Goal: Information Seeking & Learning: Learn about a topic

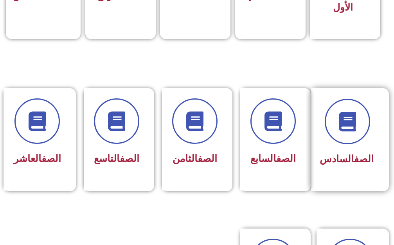
scroll to position [313, 0]
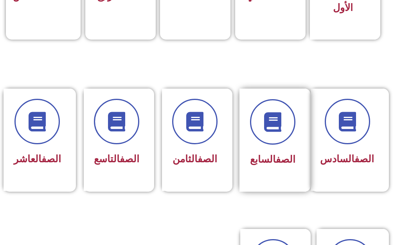
click at [287, 153] on div "الصف السابع" at bounding box center [272, 159] width 45 height 19
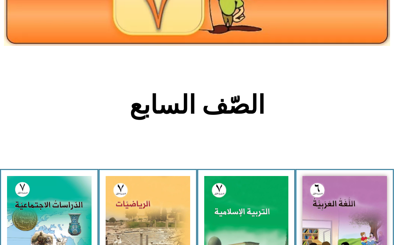
scroll to position [235, 0]
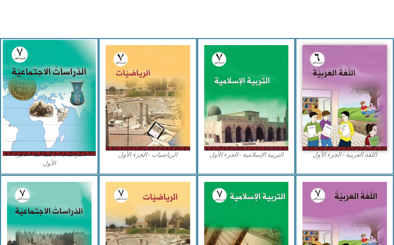
click at [52, 132] on img at bounding box center [49, 98] width 93 height 116
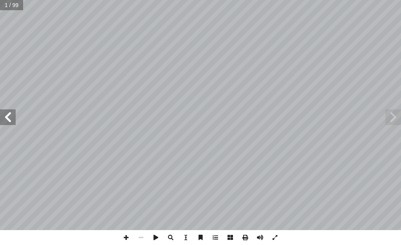
click at [14, 114] on span at bounding box center [8, 117] width 16 height 16
click at [143, 237] on span at bounding box center [141, 237] width 15 height 15
click at [321, 53] on html "الصفحة الرئيسية الصف الأول الصف الثاني الصف الثالث الصف الرابع الصف الخامس الصف…" at bounding box center [200, 26] width 401 height 53
click at [138, 237] on span at bounding box center [141, 237] width 15 height 15
click at [138, 236] on span at bounding box center [141, 237] width 15 height 15
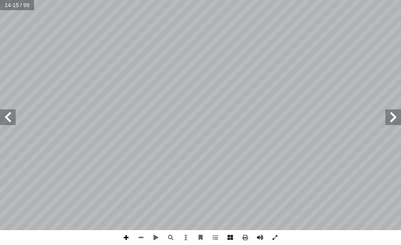
click at [126, 234] on span at bounding box center [126, 237] width 15 height 15
click at [145, 239] on span at bounding box center [141, 237] width 15 height 15
click at [154, 236] on span at bounding box center [155, 237] width 15 height 15
click at [142, 232] on span at bounding box center [141, 237] width 15 height 15
click at [392, 116] on span at bounding box center [393, 117] width 16 height 16
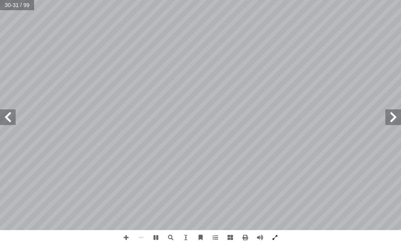
click at [392, 116] on span at bounding box center [393, 117] width 16 height 16
click at [393, 117] on span at bounding box center [393, 117] width 16 height 16
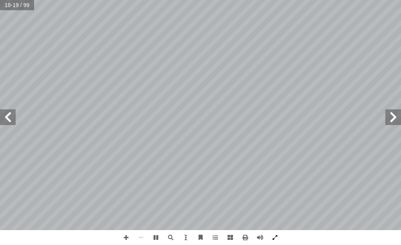
click at [393, 117] on span at bounding box center [393, 117] width 16 height 16
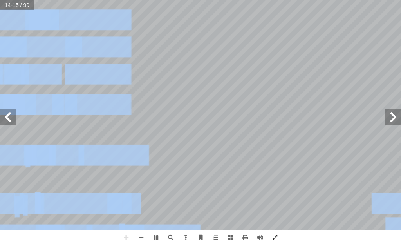
click at [395, 118] on span at bounding box center [393, 117] width 16 height 16
